Goal: Communication & Community: Answer question/provide support

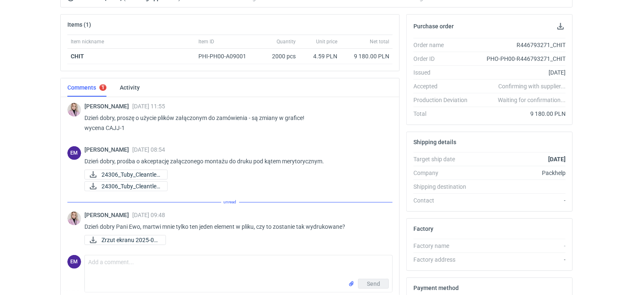
scroll to position [193, 0]
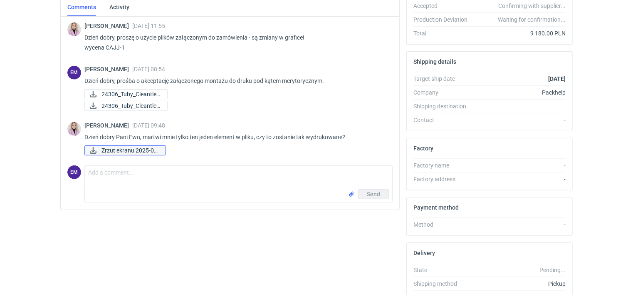
click at [135, 148] on span "Zrzut ekranu 2025-09..." at bounding box center [130, 150] width 57 height 9
click at [133, 166] on textarea "Comment message" at bounding box center [239, 177] width 308 height 23
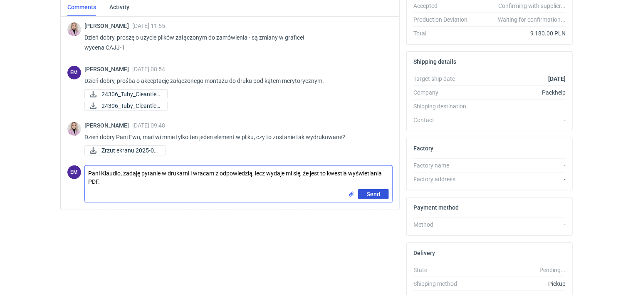
type textarea "Pani Klaudio, zadaję pytanie w drukarni i wracam z odpowiedzią, lecz wydaje mi …"
click at [374, 194] on span "Send" at bounding box center [373, 194] width 13 height 6
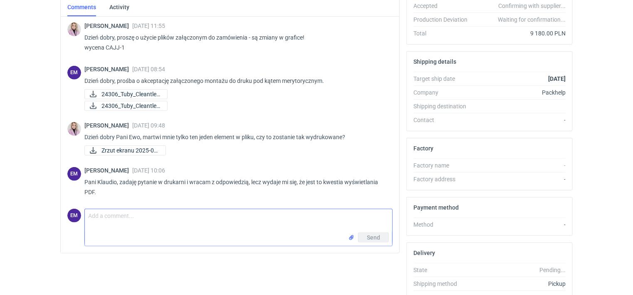
paste textarea "Dzień dobry, przesłany montaż w pdf posiada nadrukowania (overprint) oraz zalew…"
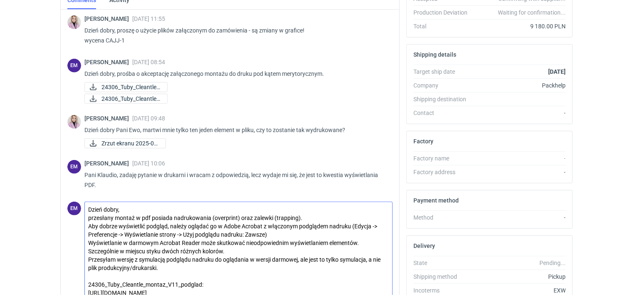
click at [88, 206] on textarea "Dzień dobry, przesłany montaż w pdf posiada nadrukowania (overprint) oraz zalew…" at bounding box center [239, 249] width 308 height 95
type textarea "Dzień dobry, przesłany montaż w pdf posiada nadrukowania (overprint) oraz zalew…"
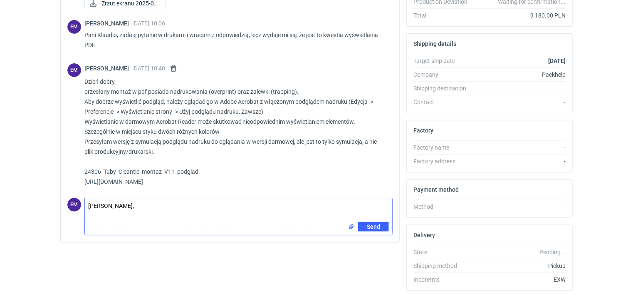
scroll to position [225, 0]
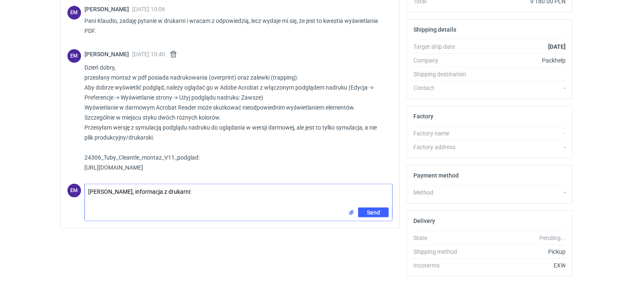
type textarea "[PERSON_NAME], informacja z drukarni:"
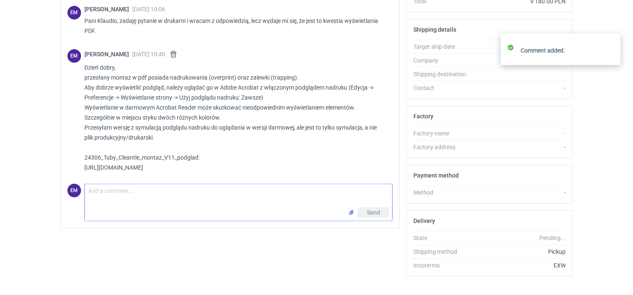
scroll to position [166, 0]
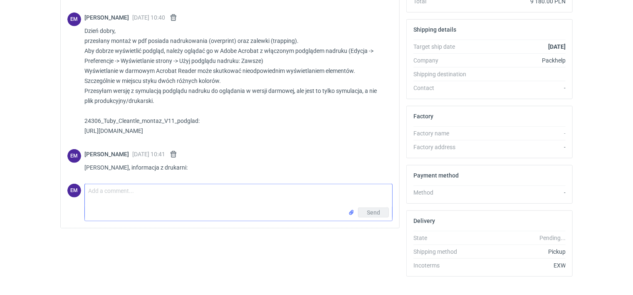
paste textarea "Dzień dobry, przesłany montaż w pdf posiada nadrukowania (overprint) oraz zalew…"
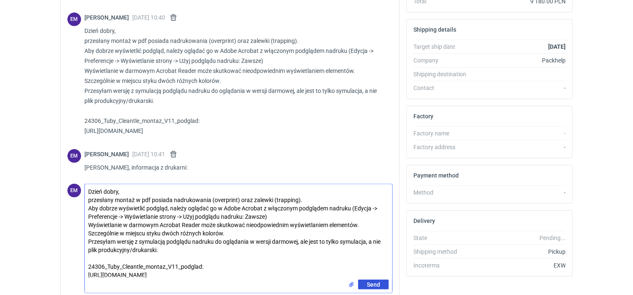
type textarea "Dzień dobry, przesłany montaż w pdf posiada nadrukowania (overprint) oraz zalew…"
click at [376, 285] on span "Send" at bounding box center [373, 284] width 13 height 6
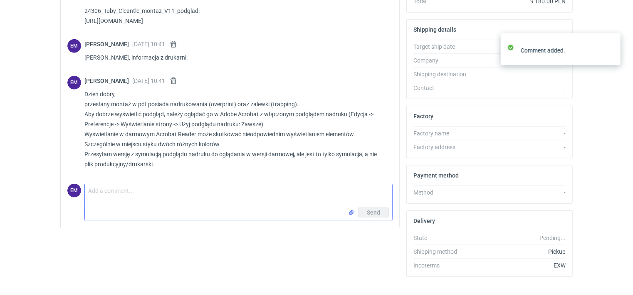
scroll to position [302, 0]
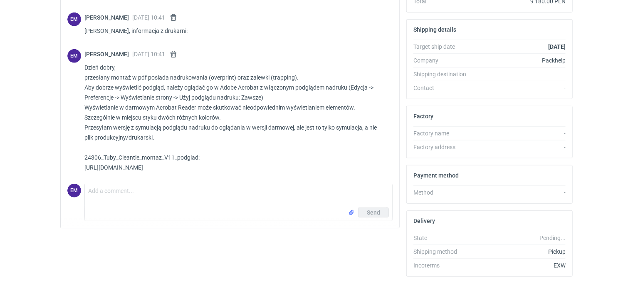
click at [136, 166] on p "Dzień dobry, przesłany montaż w pdf posiada nadrukowania (overprint) oraz zalew…" at bounding box center [235, 117] width 302 height 110
click at [161, 164] on p "Dzień dobry, przesłany montaż w pdf posiada nadrukowania (overprint) oraz zalew…" at bounding box center [235, 117] width 302 height 110
click at [213, 165] on p "Dzień dobry, przesłany montaż w pdf posiada nadrukowania (overprint) oraz zalew…" at bounding box center [235, 117] width 302 height 110
click at [93, 191] on textarea "Comment message" at bounding box center [239, 195] width 308 height 23
paste textarea "[URL][DOMAIN_NAME]"
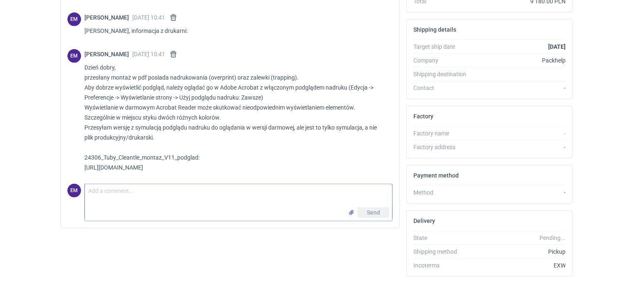
type textarea "[URL][DOMAIN_NAME]"
click at [216, 188] on textarea "[URL][DOMAIN_NAME]" at bounding box center [239, 195] width 308 height 23
click at [251, 186] on textarea "[URL][DOMAIN_NAME]" at bounding box center [239, 195] width 308 height 23
drag, startPoint x: 275, startPoint y: 190, endPoint x: -2, endPoint y: 174, distance: 276.8
